Goal: Task Accomplishment & Management: Complete application form

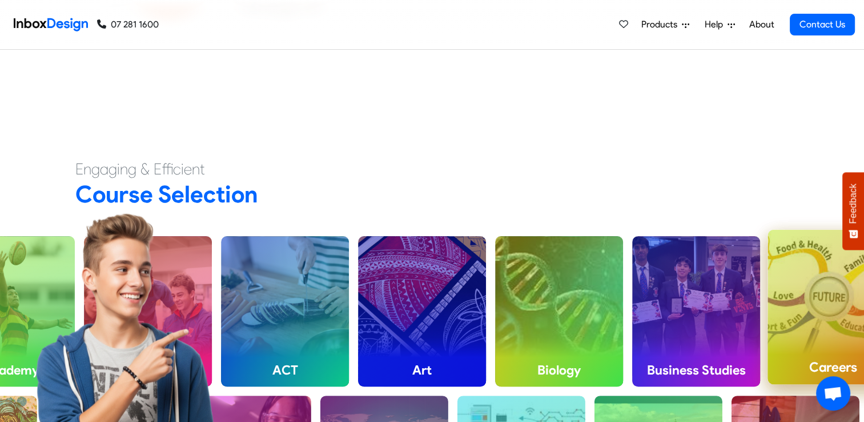
scroll to position [400, 0]
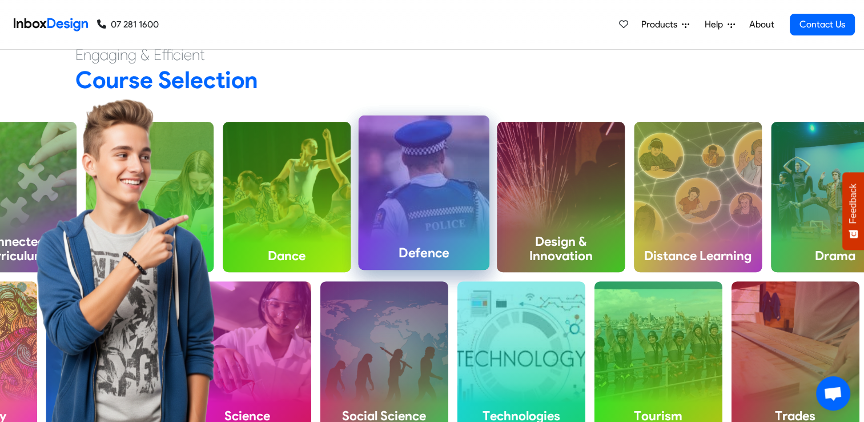
click at [425, 228] on div "Defence" at bounding box center [423, 192] width 131 height 154
click at [418, 248] on h4 "Defence" at bounding box center [423, 252] width 131 height 34
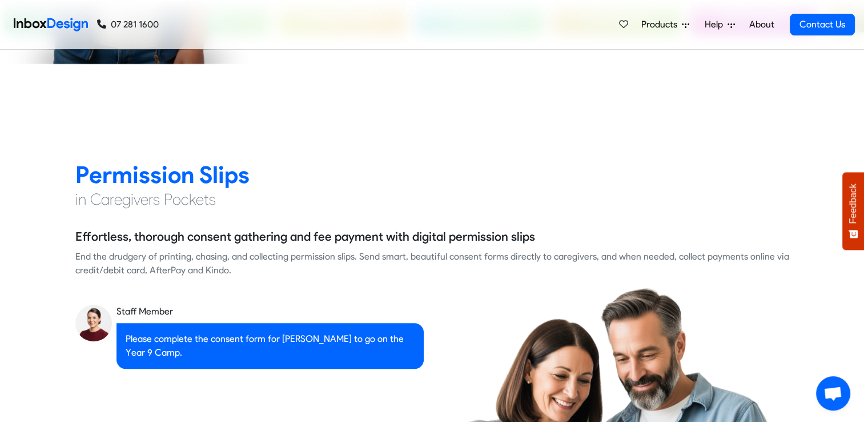
scroll to position [971, 0]
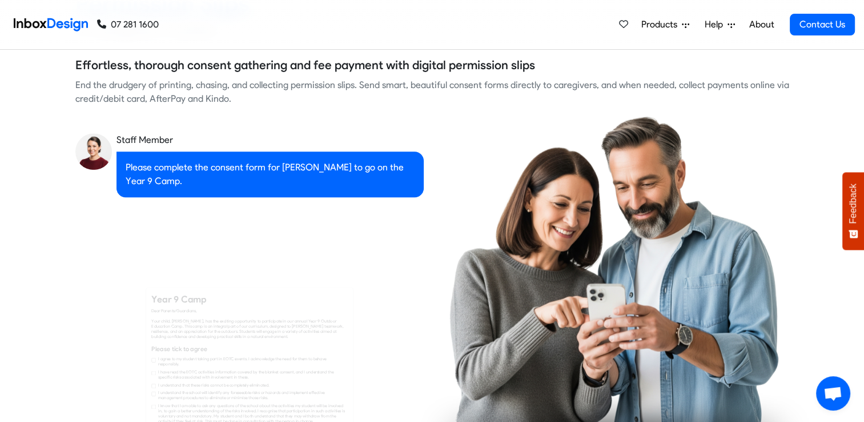
checkbox input "true"
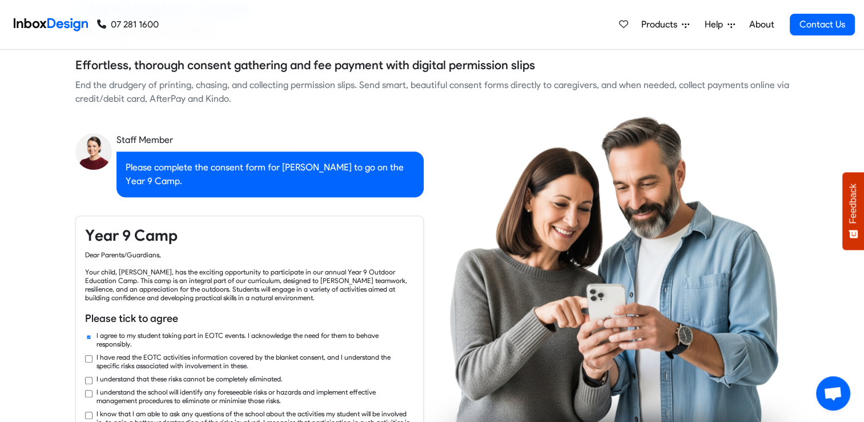
checkbox input "true"
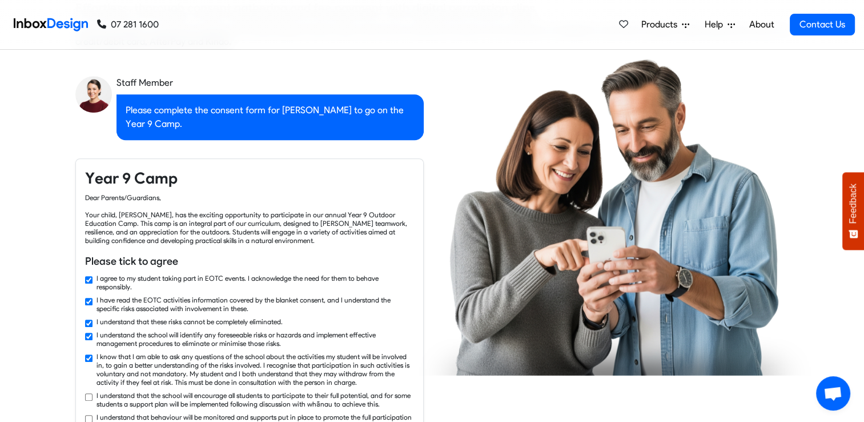
checkbox input "true"
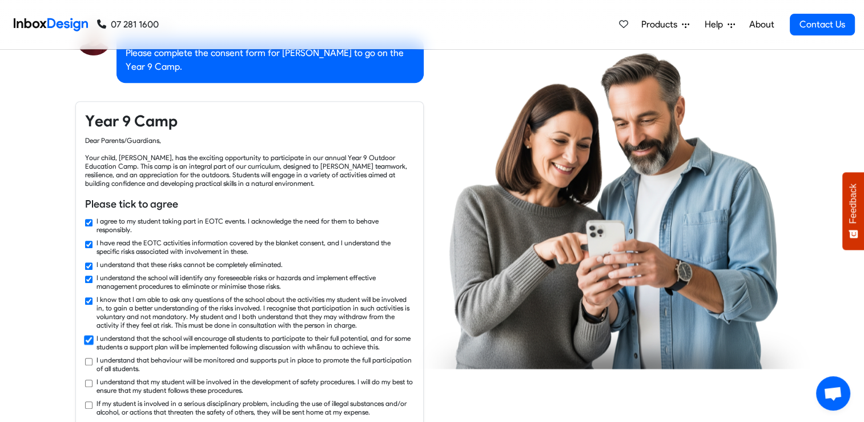
checkbox input "true"
checkbox input "false"
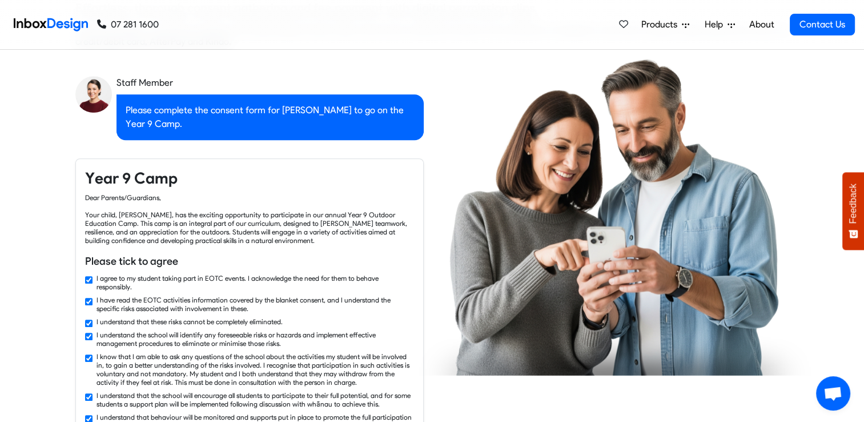
checkbox input "false"
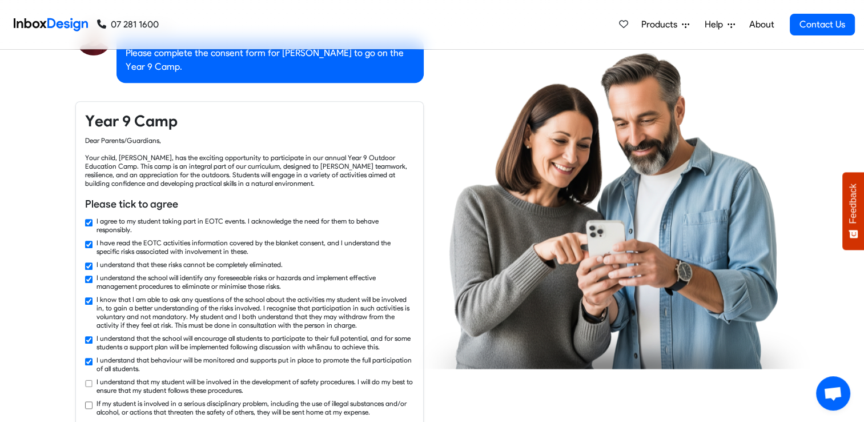
checkbox input "true"
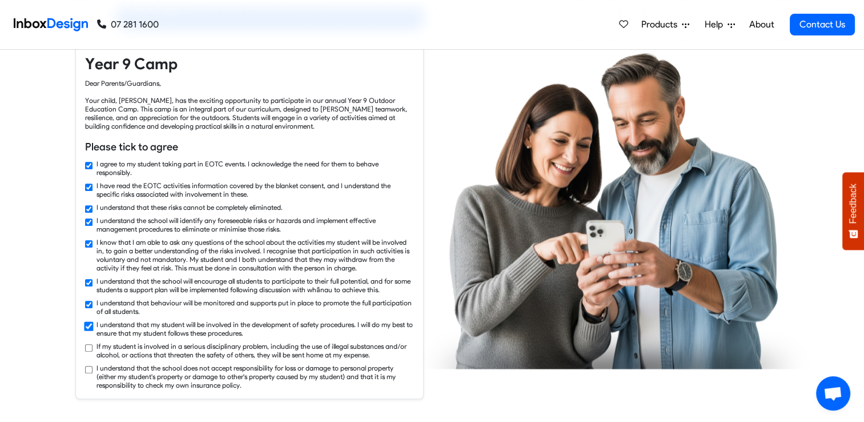
checkbox input "true"
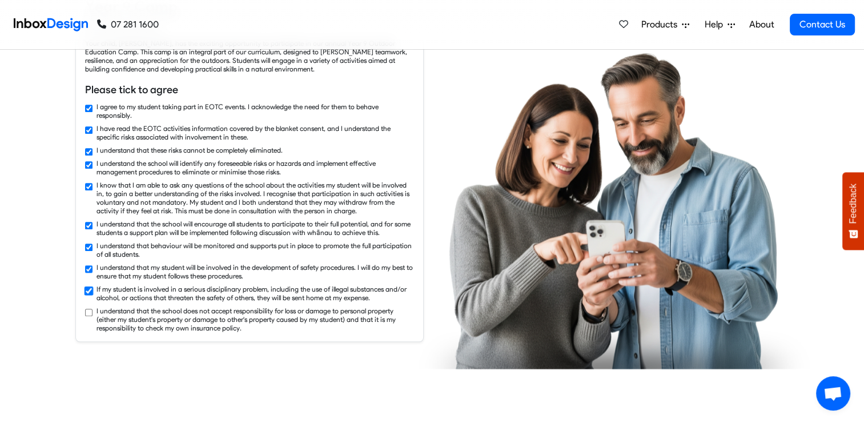
checkbox input "true"
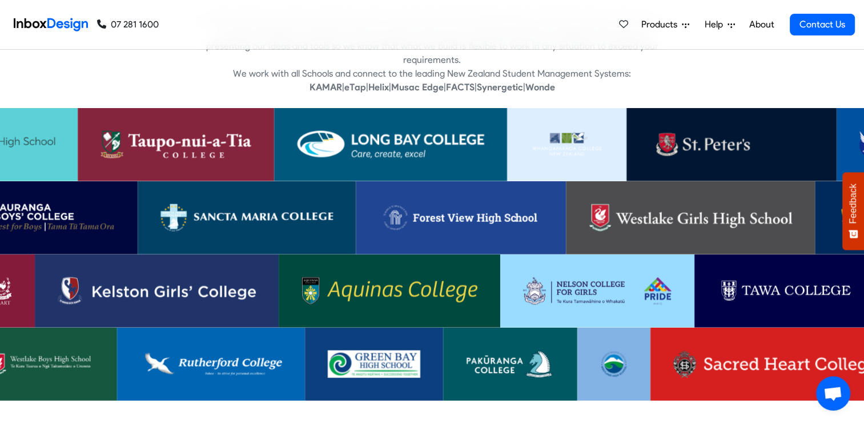
scroll to position [2228, 0]
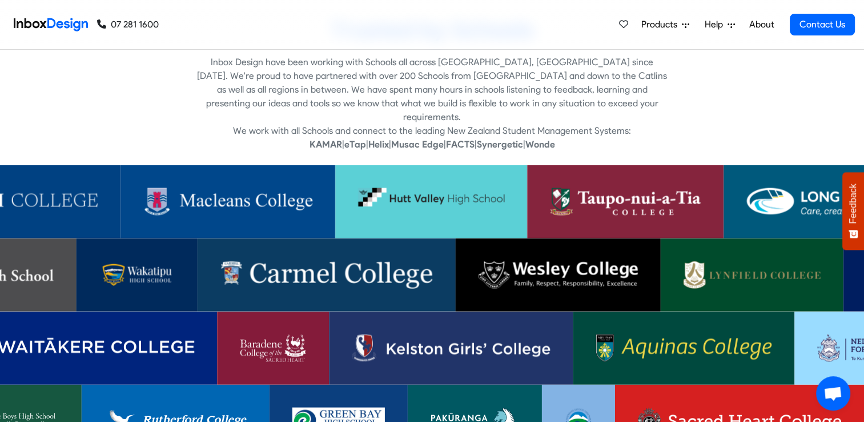
click at [369, 277] on link at bounding box center [326, 274] width 259 height 73
